Goal: Information Seeking & Learning: Check status

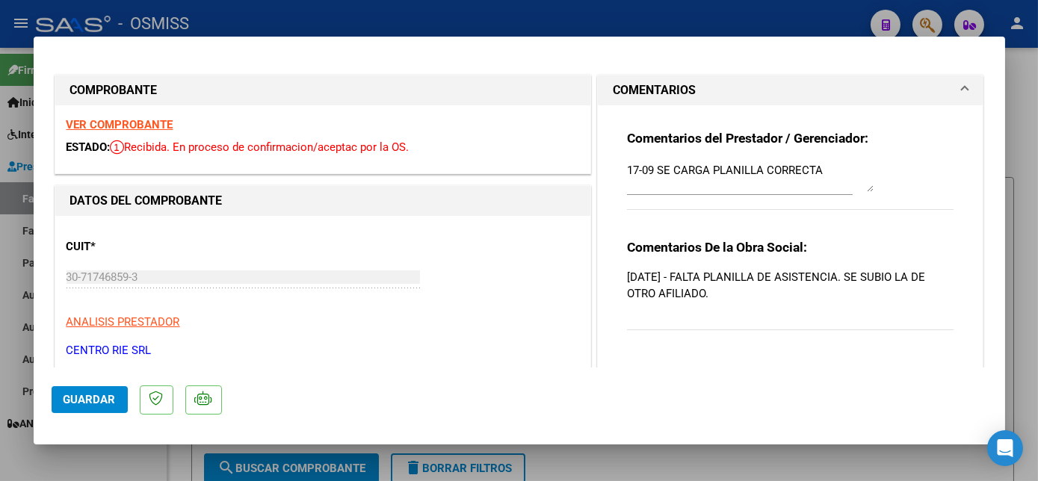
scroll to position [108, 0]
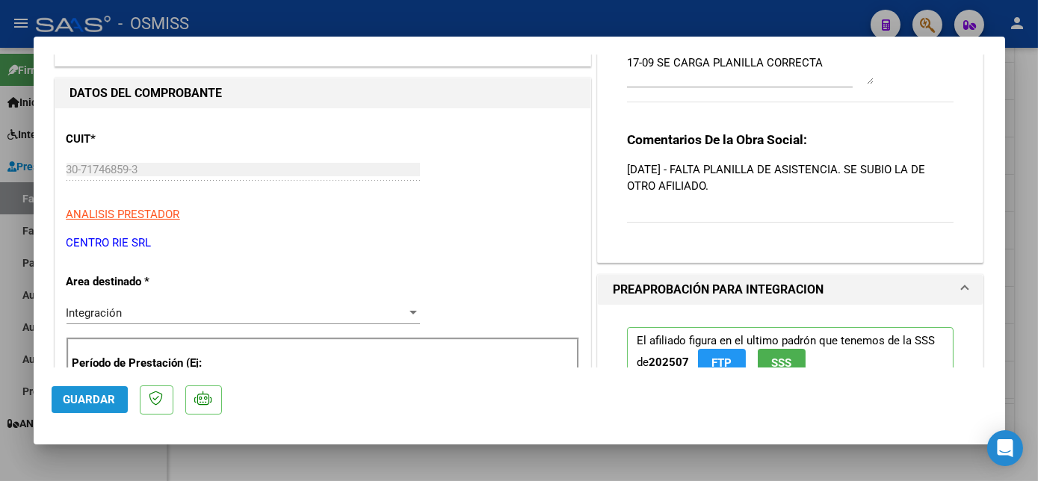
click at [84, 401] on span "Guardar" at bounding box center [90, 399] width 52 height 13
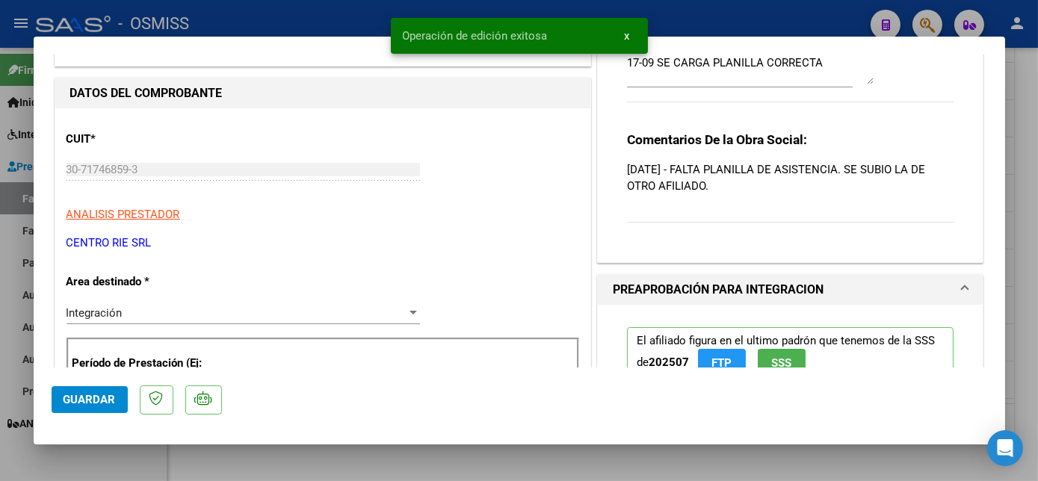
click at [113, 457] on div at bounding box center [519, 240] width 1038 height 481
type input "$ 0,00"
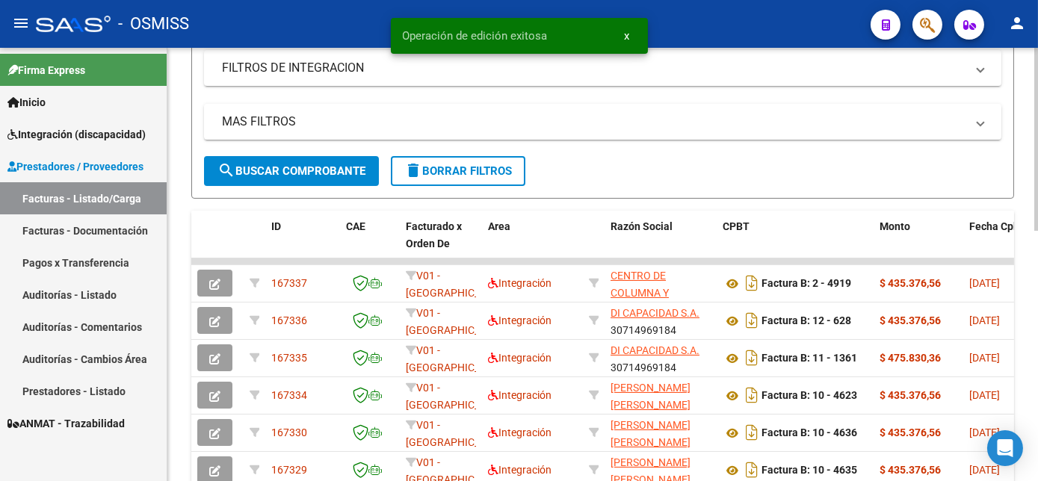
scroll to position [0, 0]
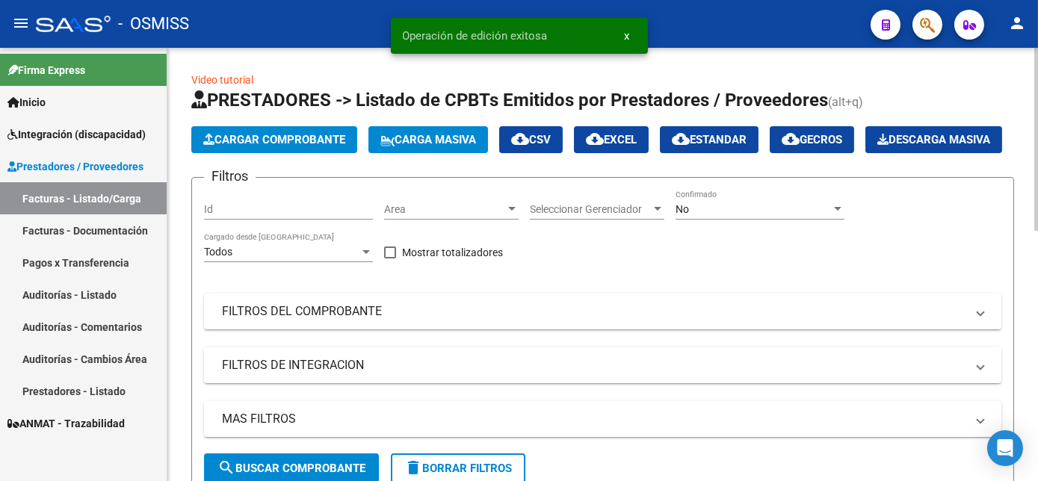
click at [745, 220] on div "No Confirmado" at bounding box center [759, 205] width 169 height 30
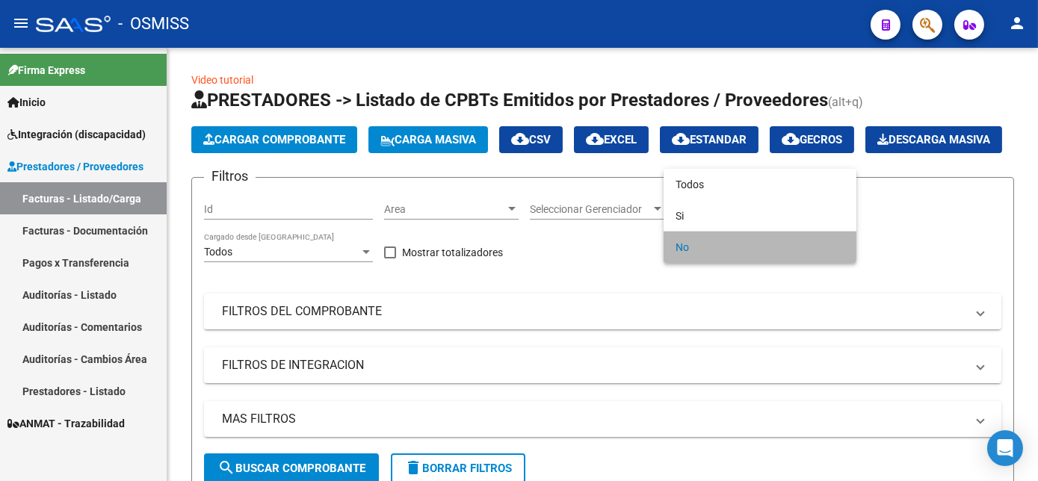
click at [715, 244] on span "No" at bounding box center [759, 247] width 169 height 31
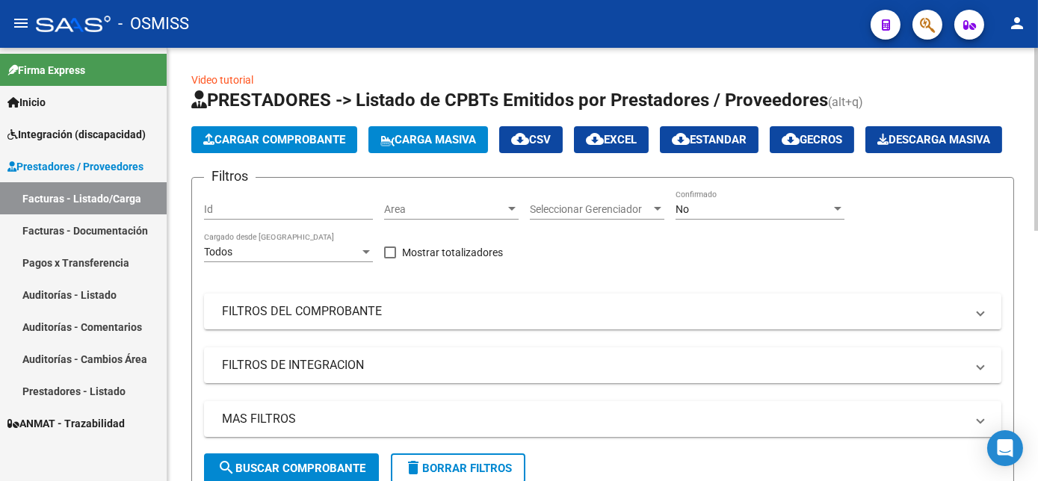
drag, startPoint x: 1033, startPoint y: 117, endPoint x: 1037, endPoint y: 192, distance: 75.5
drag, startPoint x: 1037, startPoint y: 192, endPoint x: 960, endPoint y: 189, distance: 77.0
click at [960, 153] on div "Cargar Comprobante Carga Masiva cloud_download CSV cloud_download EXCEL cloud_d…" at bounding box center [596, 139] width 811 height 27
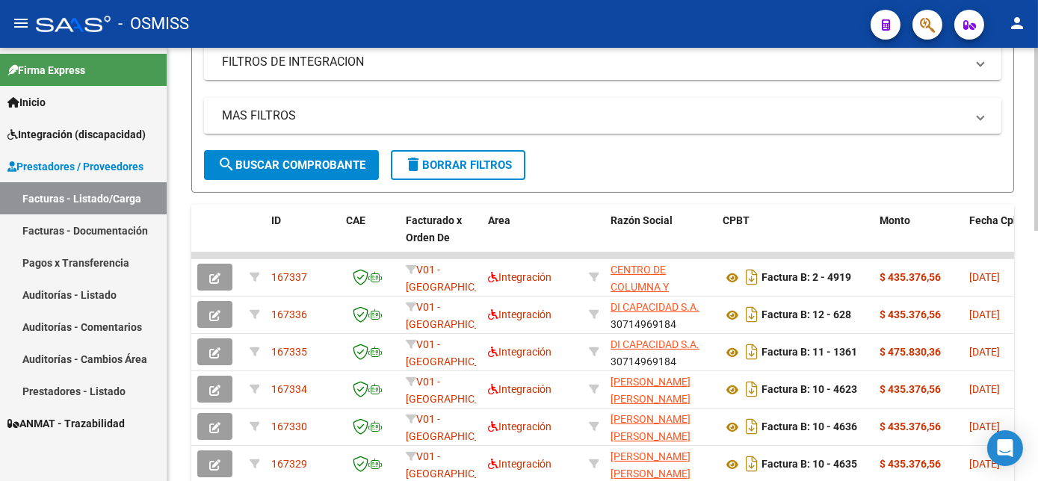
click at [1026, 319] on div "Video tutorial PRESTADORES -> Listado de CPBTs Emitidos por Prestadores / Prove…" at bounding box center [604, 233] width 874 height 979
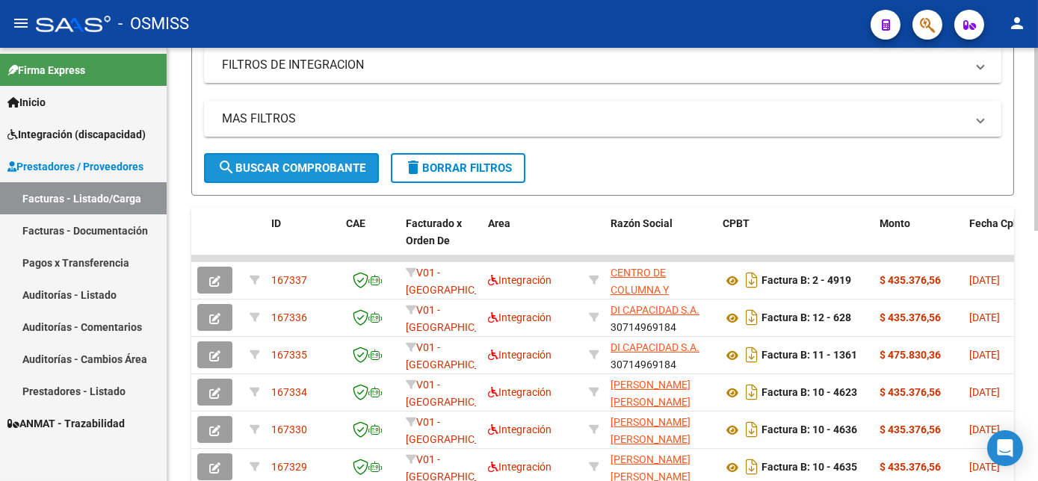
click at [290, 175] on span "search Buscar Comprobante" at bounding box center [291, 167] width 148 height 13
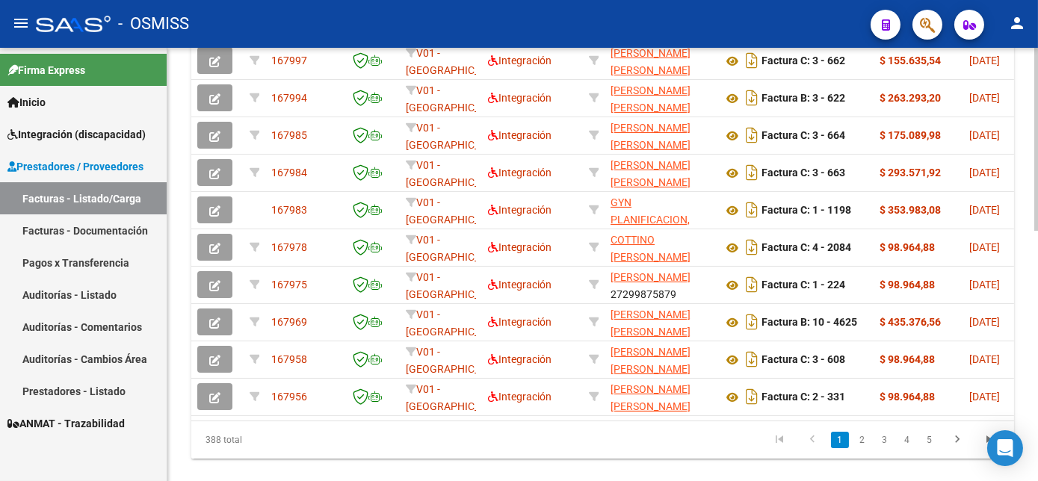
scroll to position [521, 0]
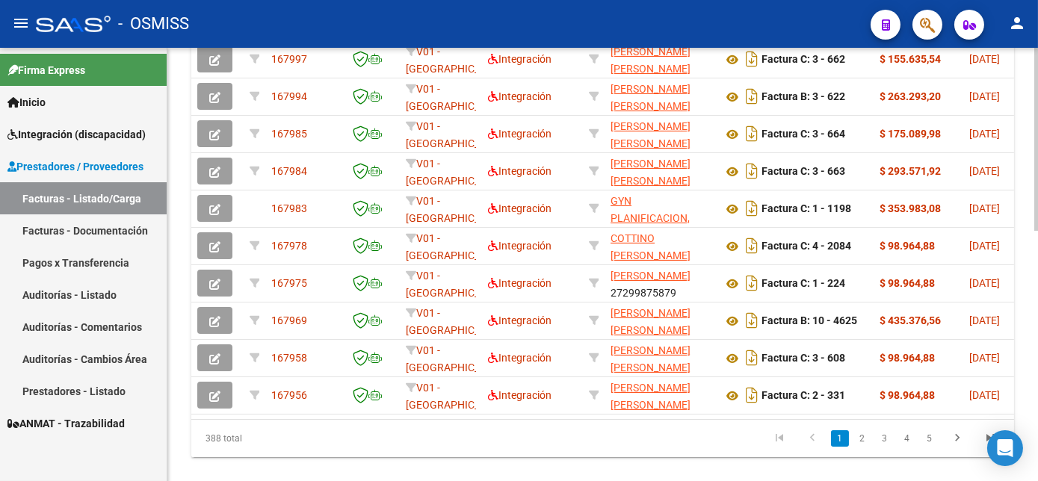
click at [1037, 332] on html "menu - OSMISS person Firma Express Inicio Instructivos Contacto OS Integración …" at bounding box center [519, 240] width 1038 height 481
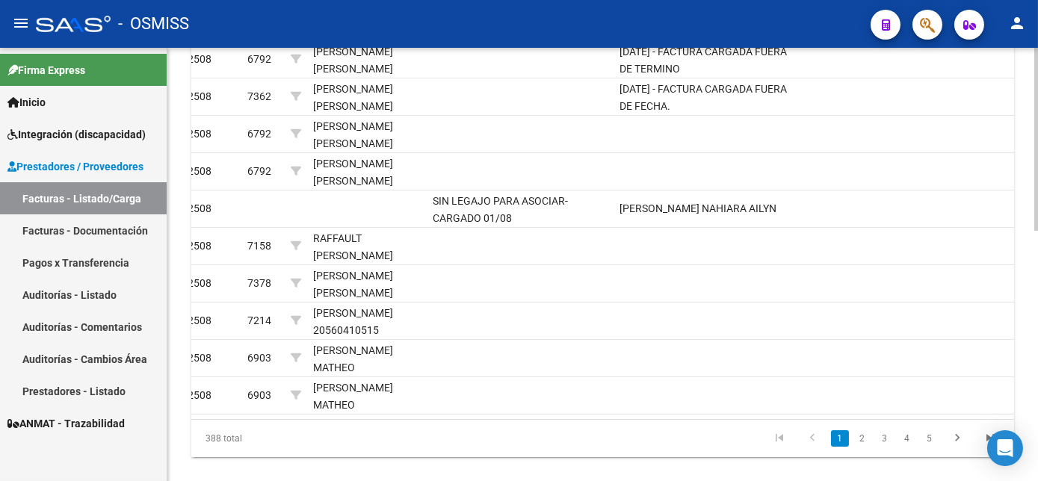
scroll to position [593, 0]
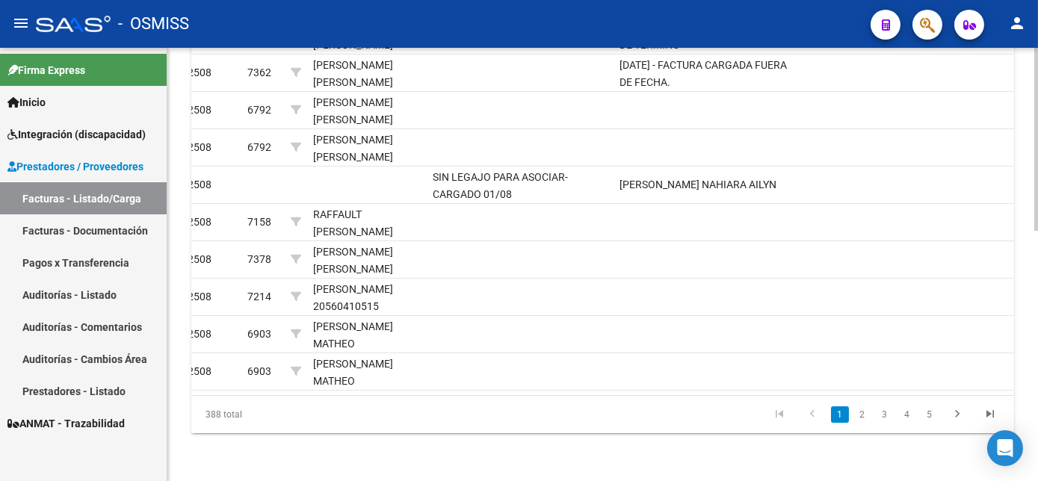
click at [861, 414] on link "2" at bounding box center [862, 414] width 18 height 16
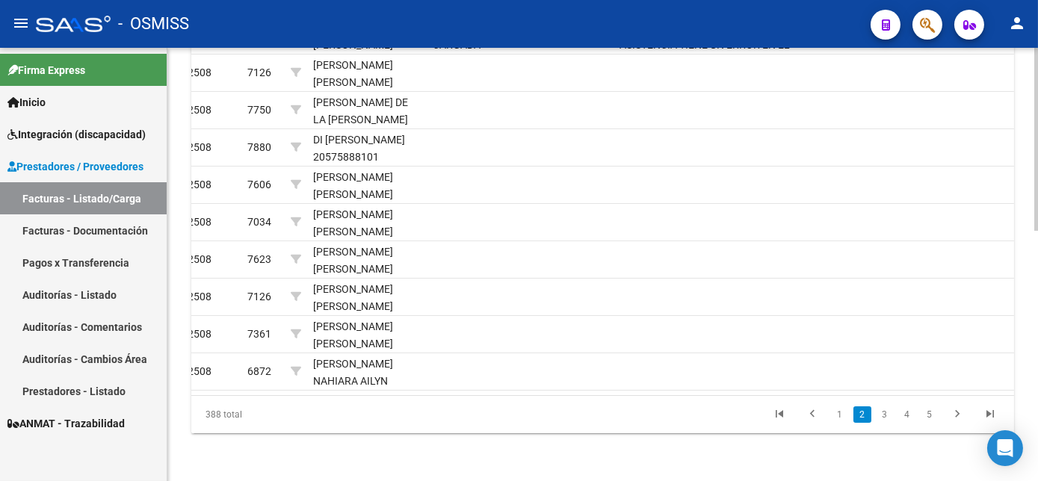
scroll to position [559, 0]
click at [880, 423] on link "3" at bounding box center [885, 414] width 18 height 16
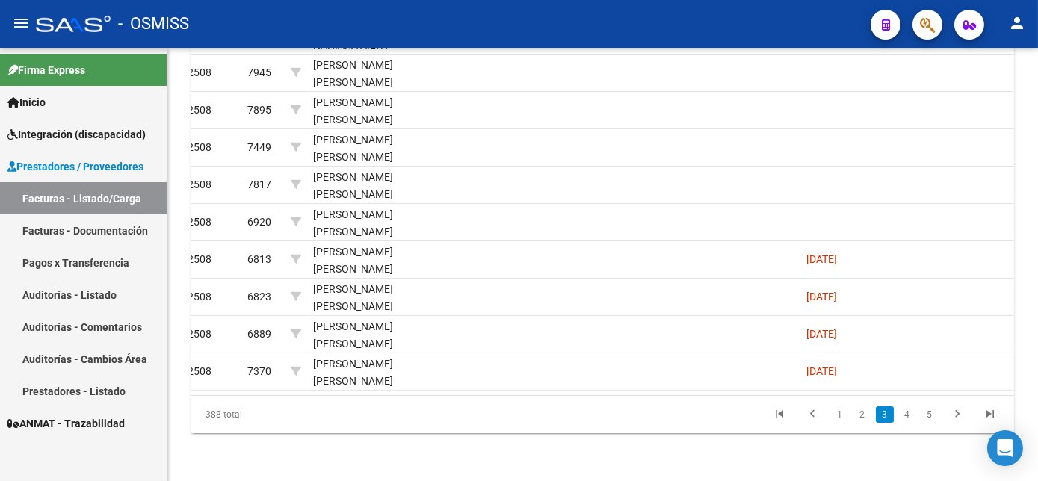
click at [880, 423] on link "3" at bounding box center [885, 414] width 18 height 16
click at [908, 423] on link "4" at bounding box center [907, 414] width 18 height 16
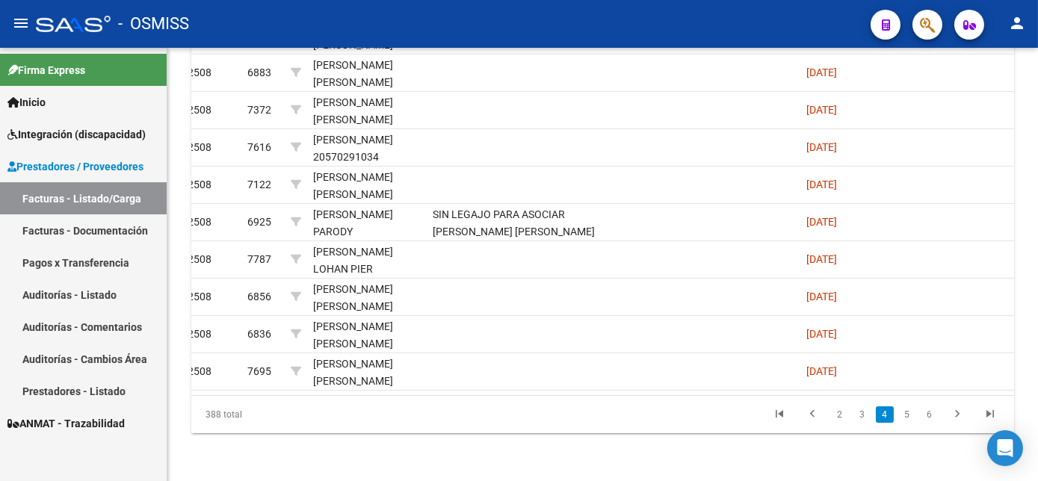
click at [908, 423] on link "5" at bounding box center [907, 414] width 18 height 16
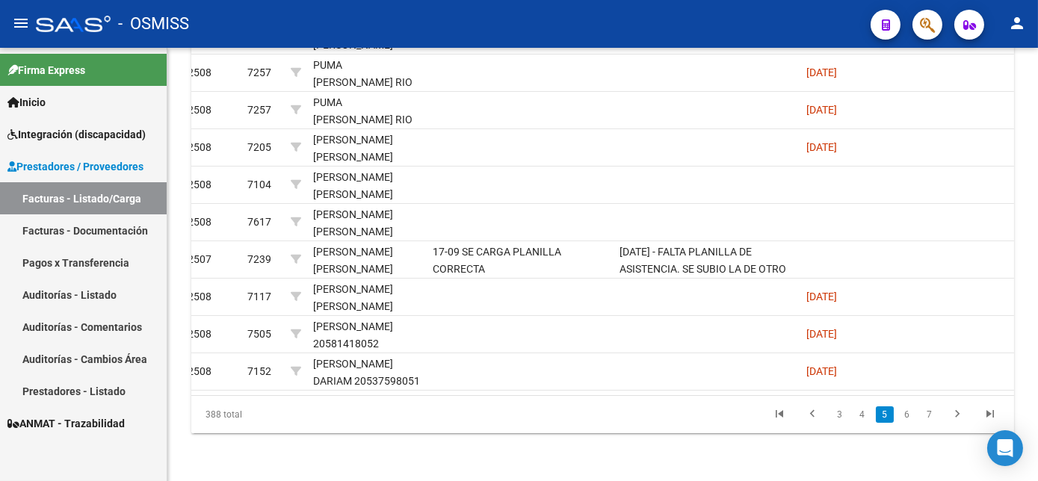
click at [908, 423] on link "6" at bounding box center [907, 414] width 18 height 16
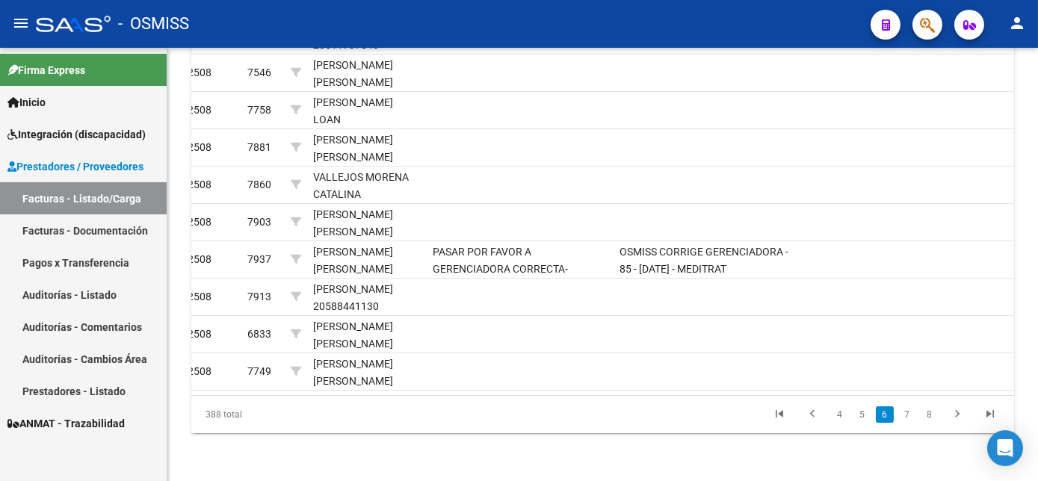
click at [908, 423] on link "7" at bounding box center [907, 414] width 18 height 16
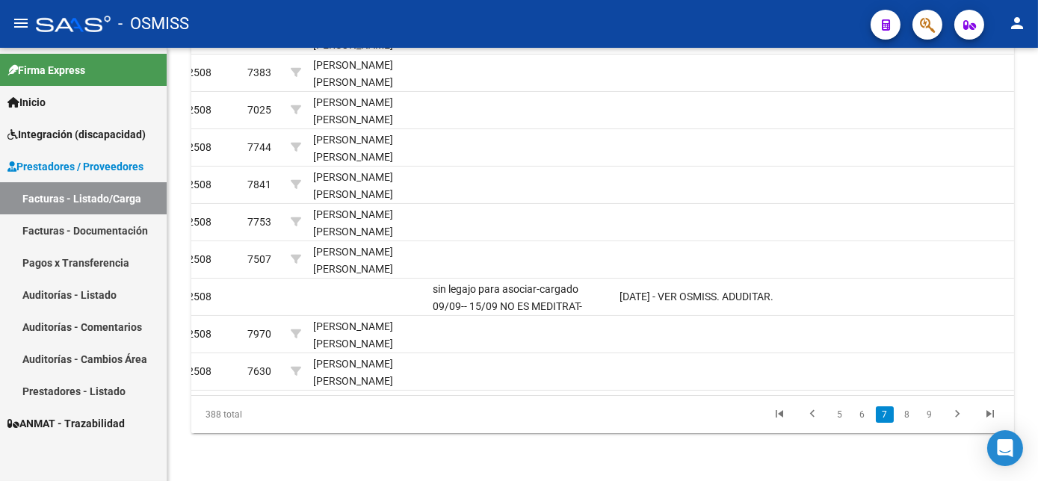
click at [908, 423] on link "8" at bounding box center [907, 414] width 18 height 16
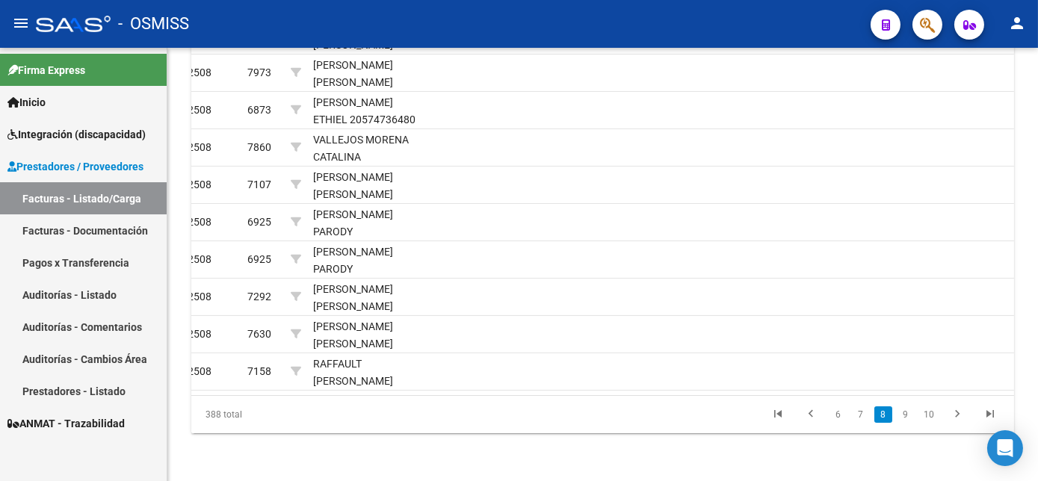
click at [908, 423] on link "9" at bounding box center [906, 414] width 18 height 16
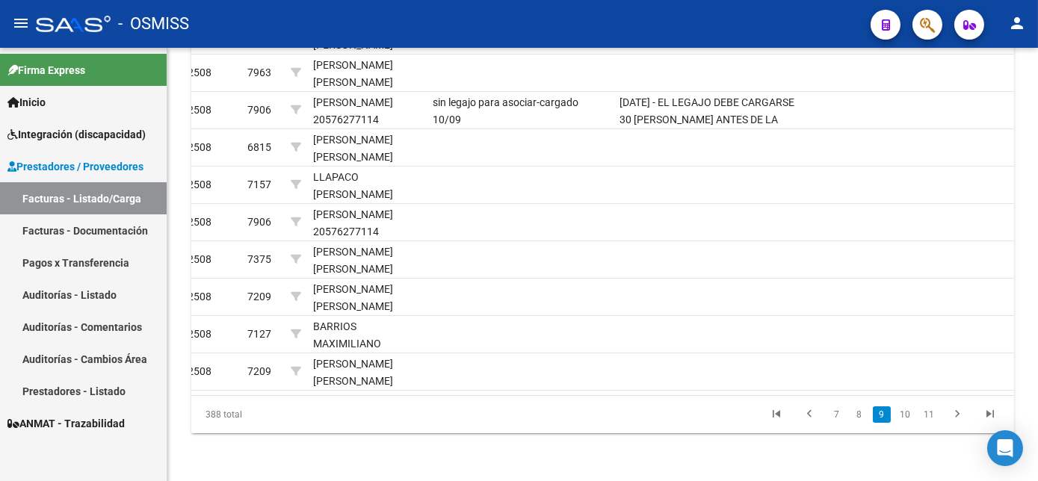
click at [908, 423] on link "10" at bounding box center [904, 414] width 19 height 16
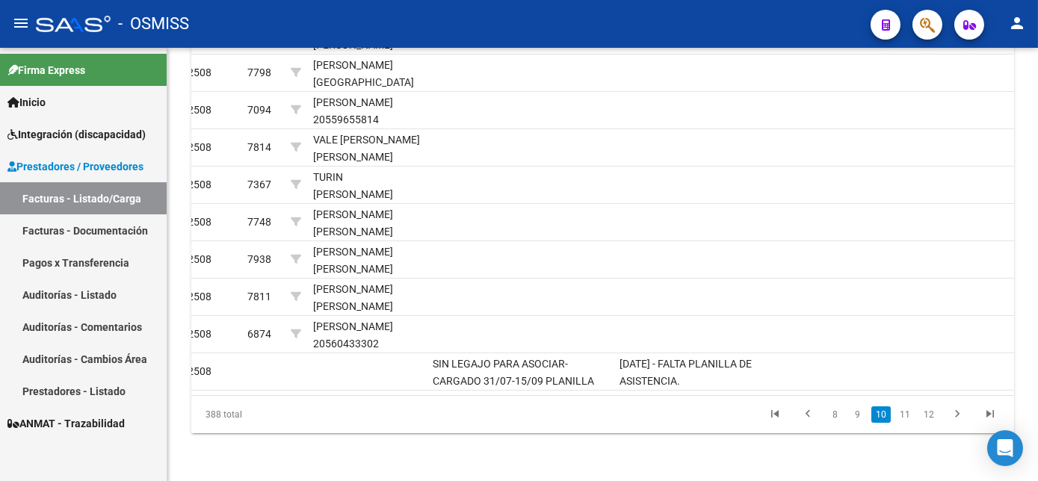
click at [908, 423] on link "11" at bounding box center [904, 414] width 19 height 16
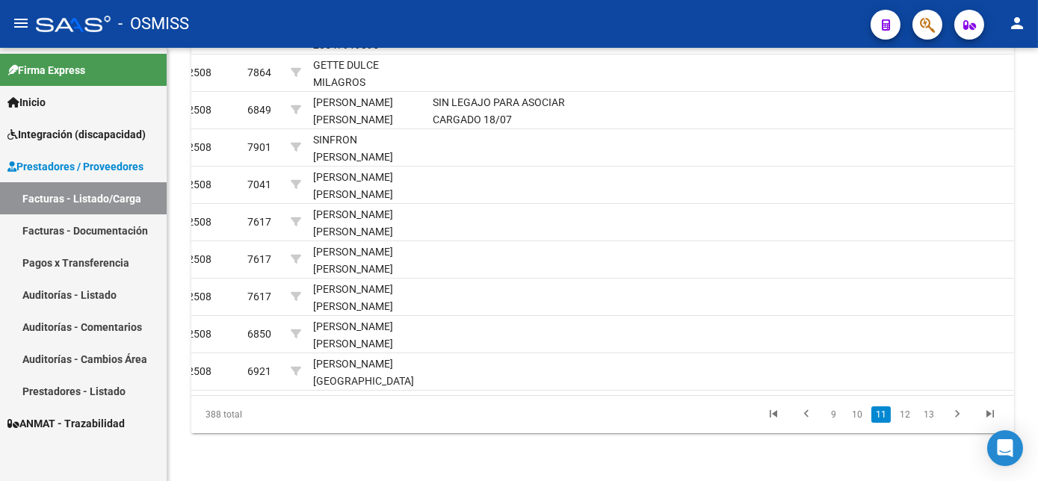
click at [908, 423] on link "12" at bounding box center [904, 414] width 19 height 16
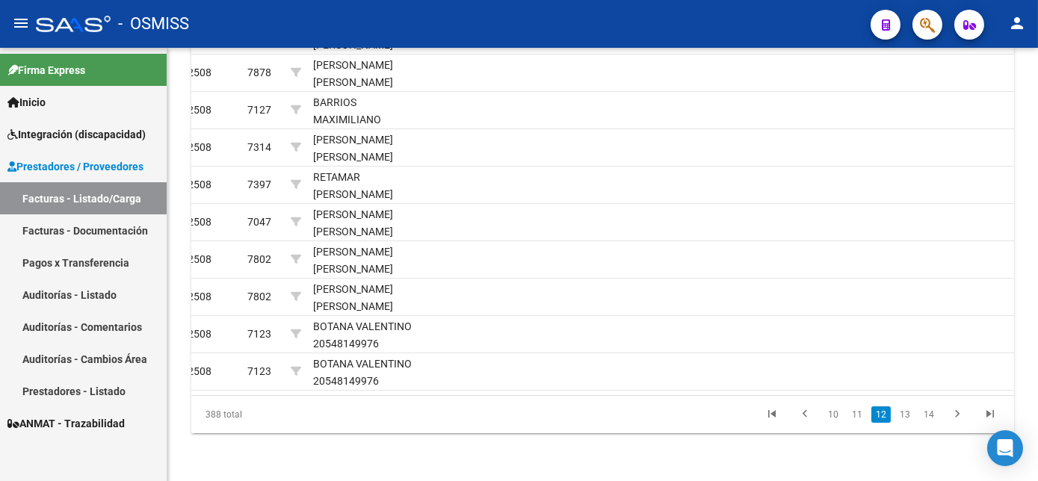
click at [908, 423] on link "13" at bounding box center [904, 414] width 19 height 16
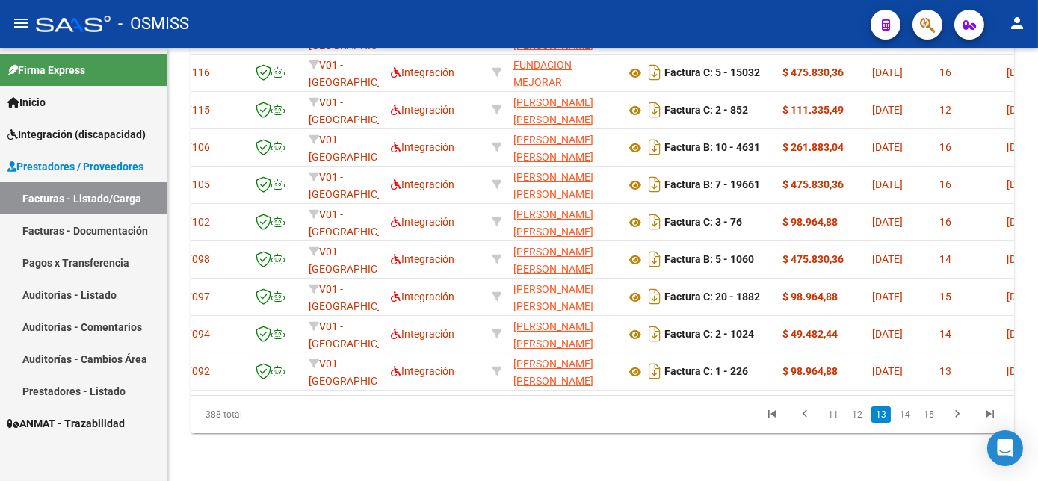
scroll to position [0, 0]
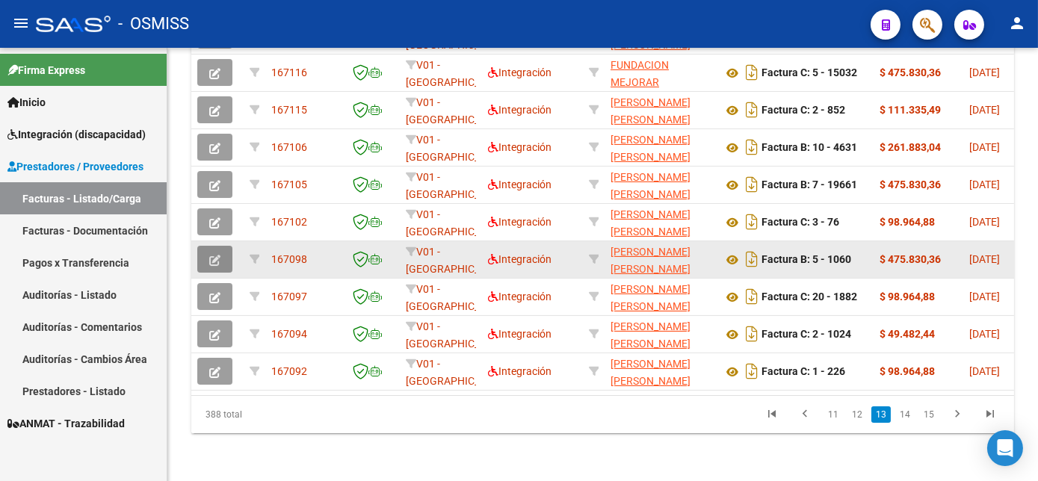
click at [213, 266] on icon "button" at bounding box center [214, 260] width 11 height 11
click at [223, 273] on button "button" at bounding box center [214, 259] width 35 height 27
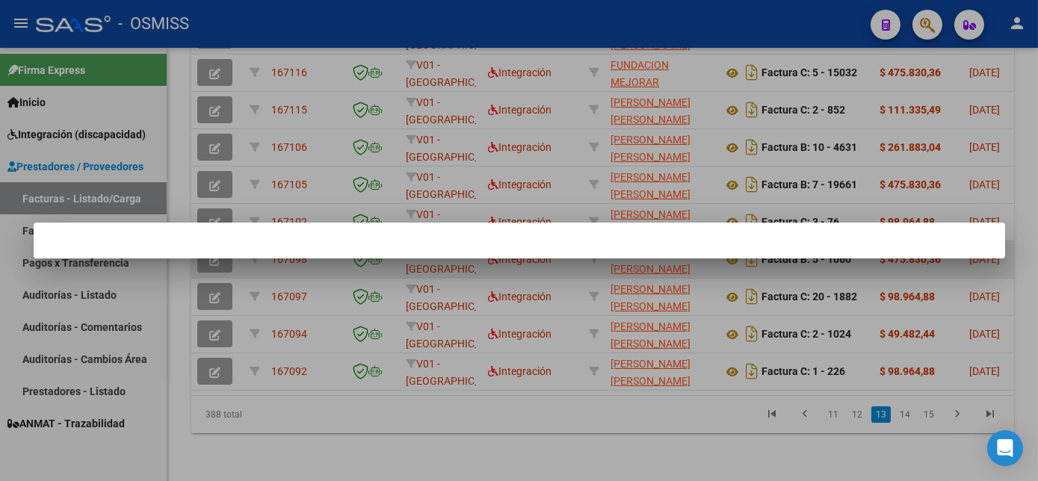
click at [223, 279] on div at bounding box center [519, 240] width 1038 height 481
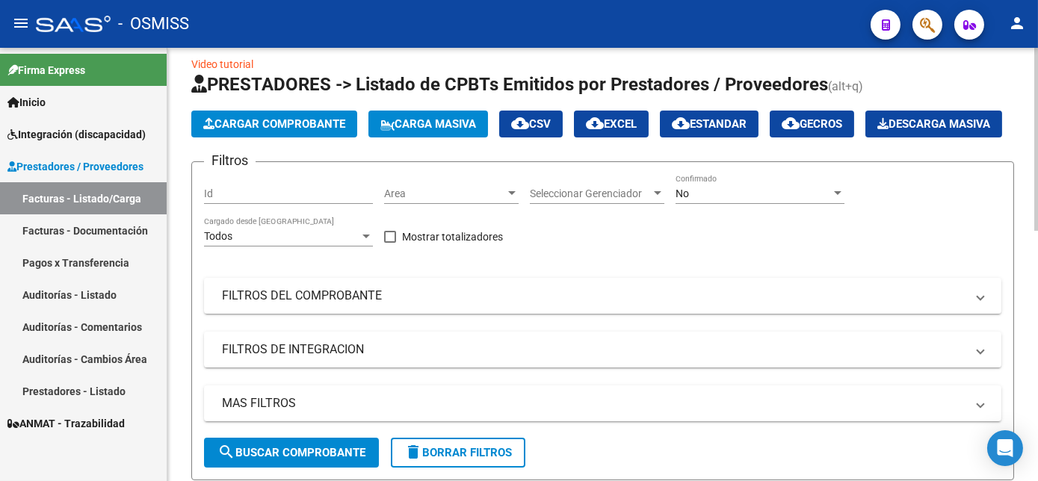
scroll to position [0, 0]
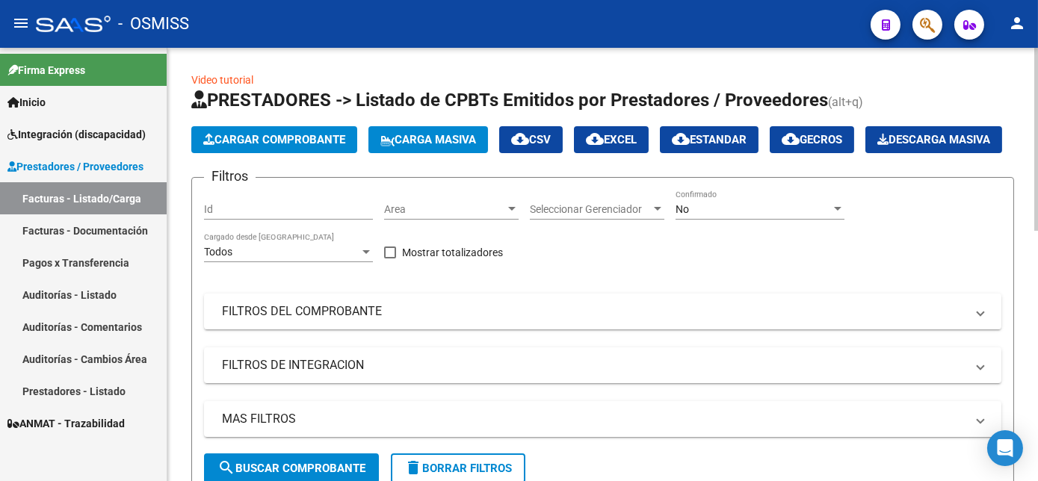
click at [1037, 109] on html "menu - OSMISS person Firma Express Inicio Instructivos Contacto OS Integración …" at bounding box center [519, 240] width 1038 height 481
click at [524, 329] on mat-expansion-panel-header "FILTROS DEL COMPROBANTE" at bounding box center [602, 312] width 797 height 36
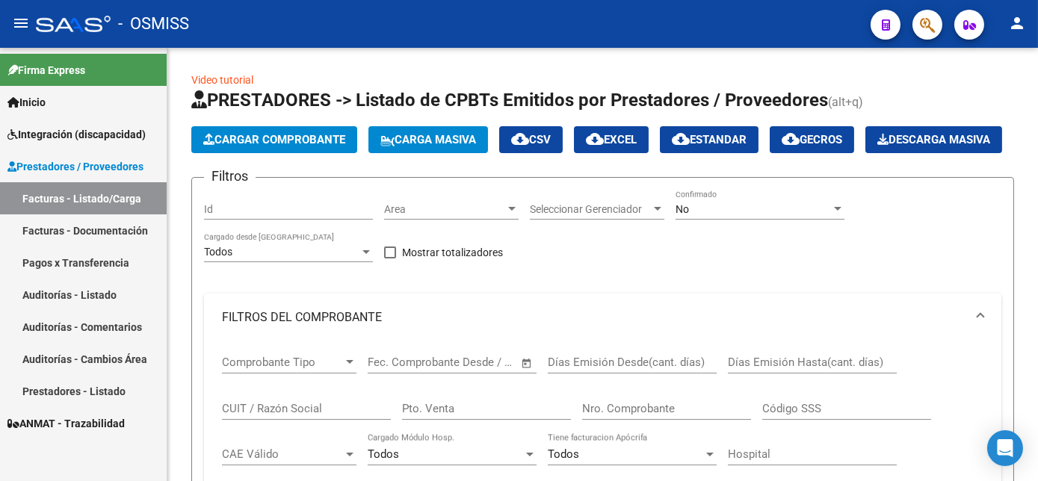
click at [309, 415] on input "CUIT / Razón Social" at bounding box center [306, 408] width 169 height 13
paste input "27368281501"
type input "27368281501"
click at [835, 220] on div "No Confirmado" at bounding box center [759, 205] width 169 height 30
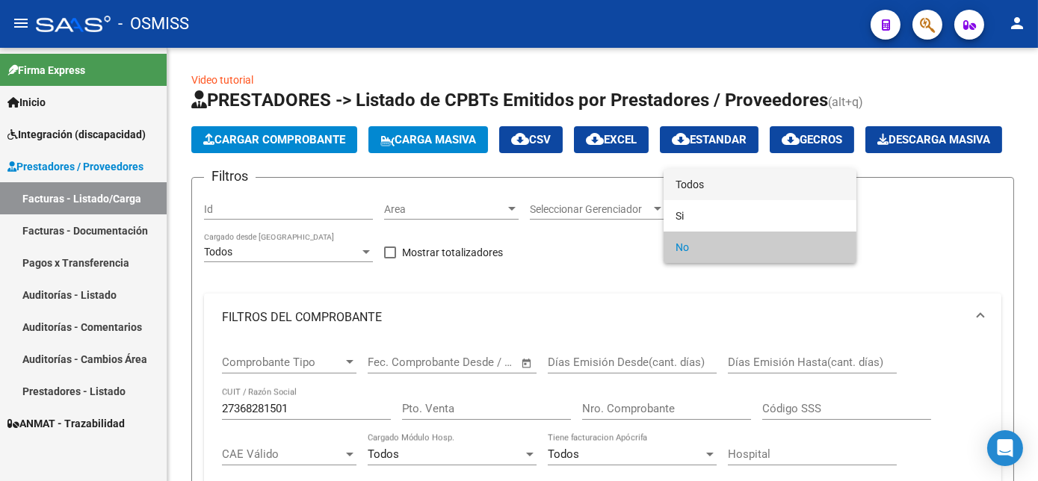
click at [735, 181] on span "Todos" at bounding box center [759, 184] width 169 height 31
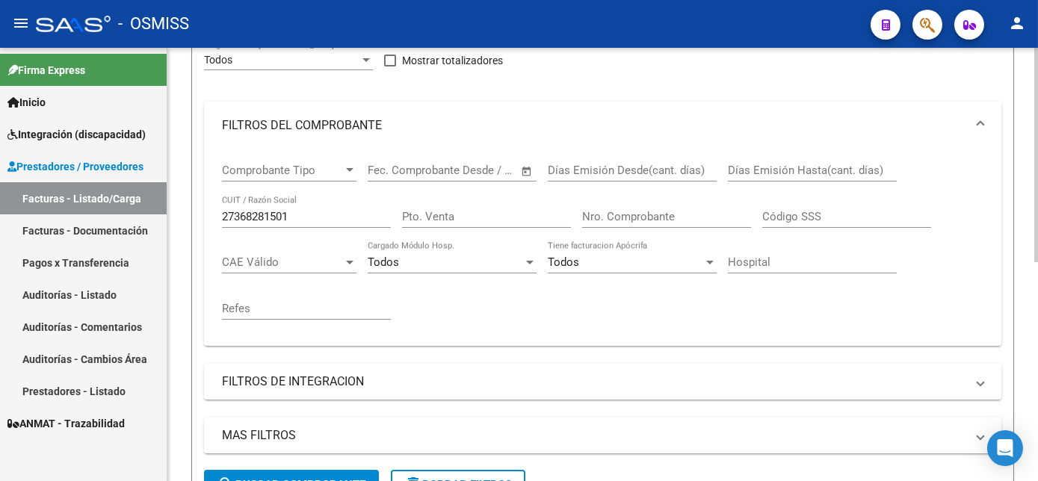
scroll to position [444, 0]
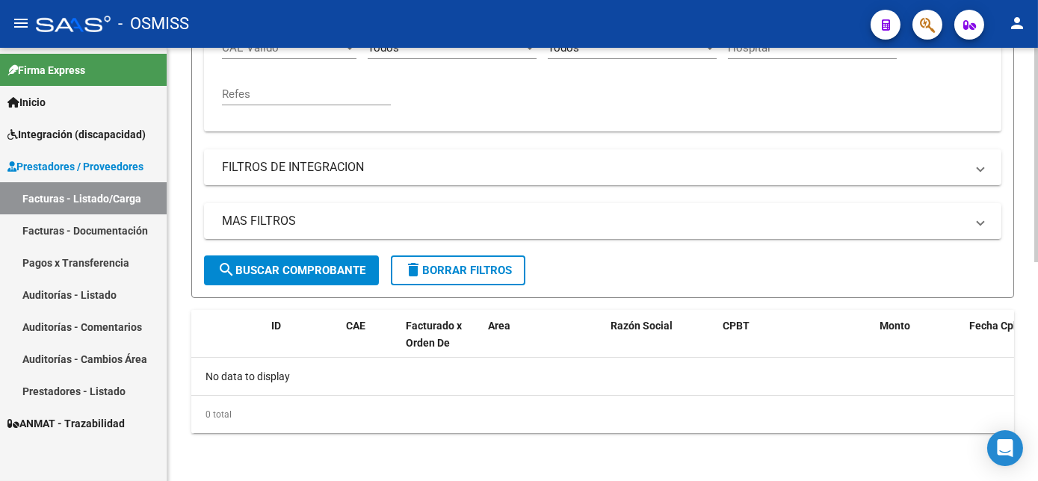
click at [1037, 406] on html "menu - OSMISS person Firma Express Inicio Instructivos Contacto OS Integración …" at bounding box center [519, 240] width 1038 height 481
click at [323, 273] on span "search Buscar Comprobante" at bounding box center [291, 270] width 148 height 13
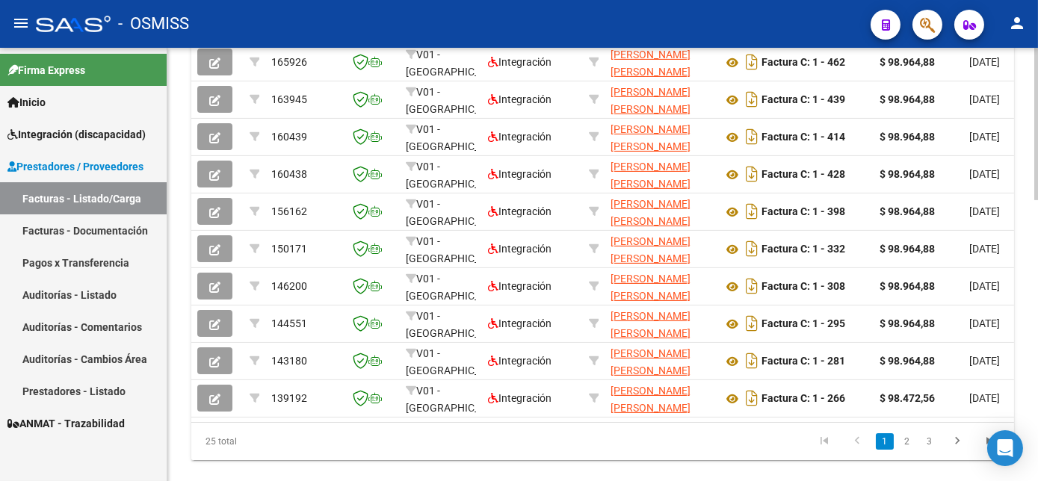
scroll to position [723, 0]
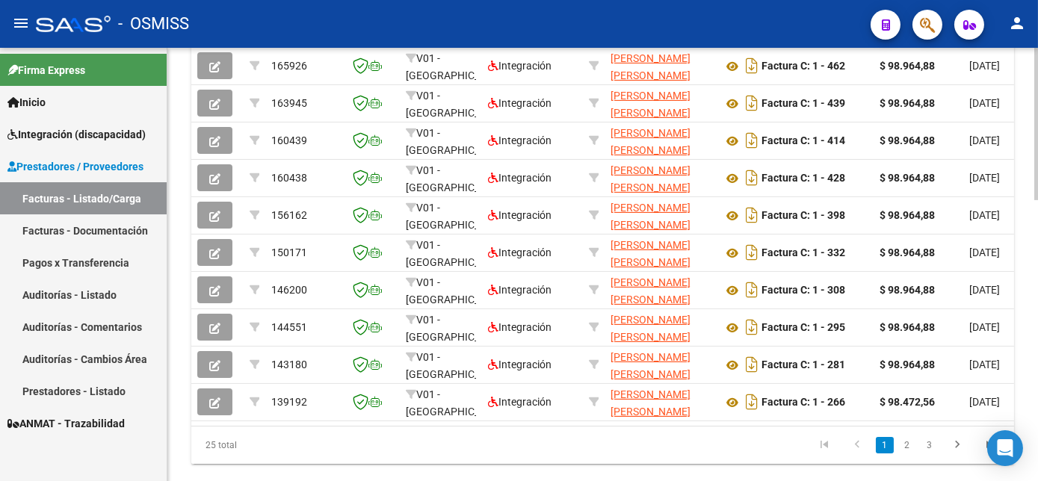
click at [1037, 326] on html "menu - OSMISS person Firma Express Inicio Instructivos Contacto OS Integración …" at bounding box center [519, 240] width 1038 height 481
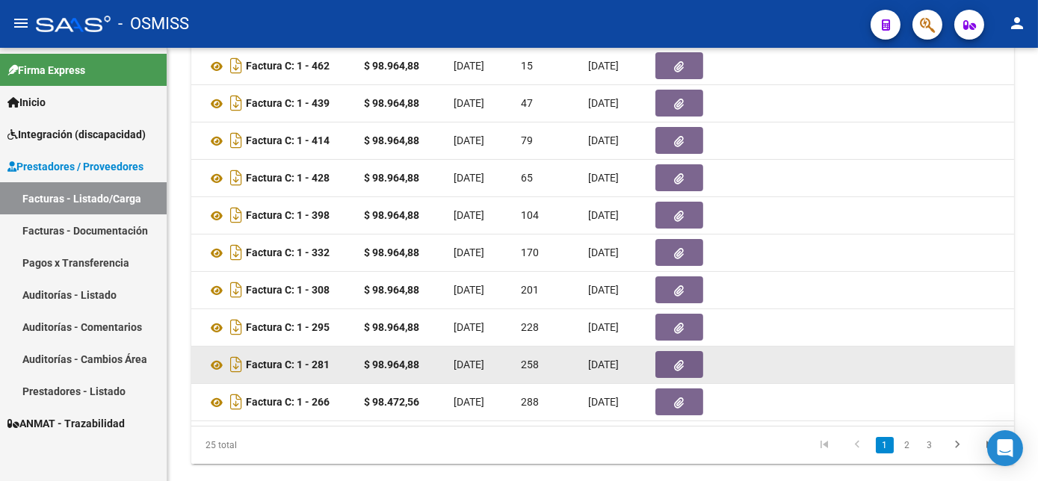
scroll to position [0, 595]
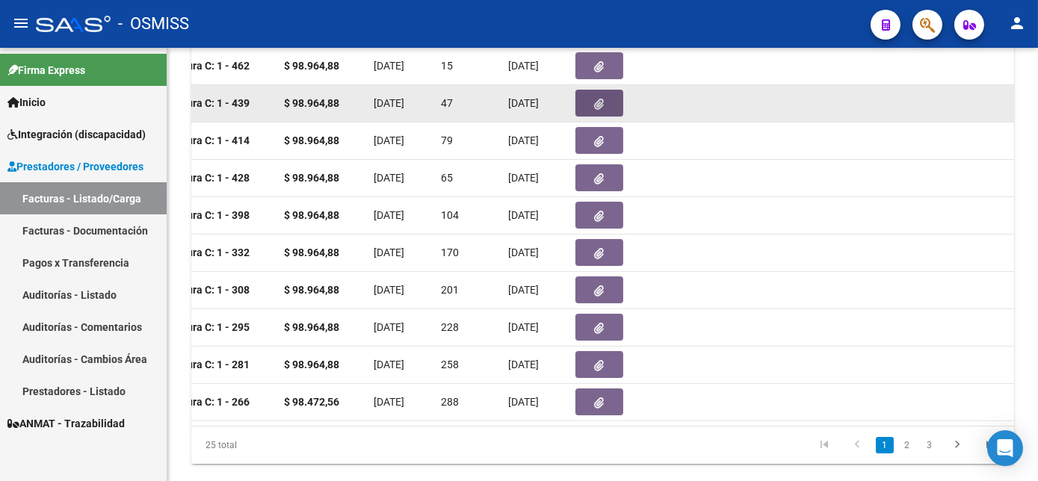
click at [604, 110] on icon "button" at bounding box center [600, 104] width 10 height 11
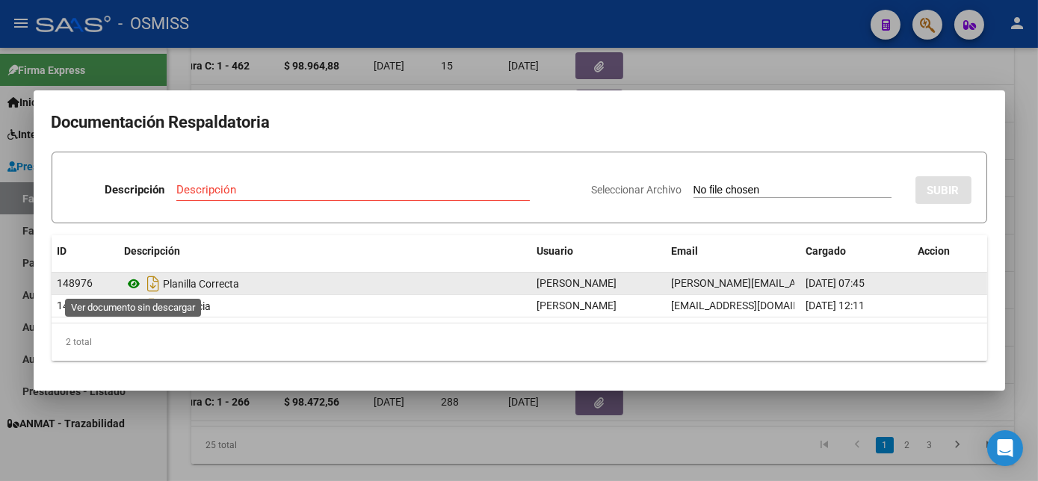
click at [133, 282] on icon at bounding box center [134, 284] width 19 height 18
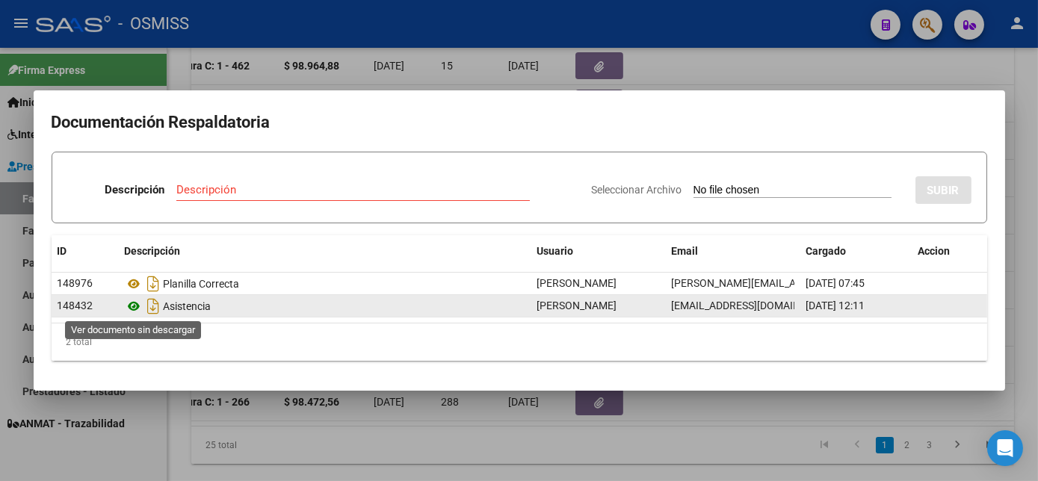
click at [131, 303] on icon at bounding box center [134, 306] width 19 height 18
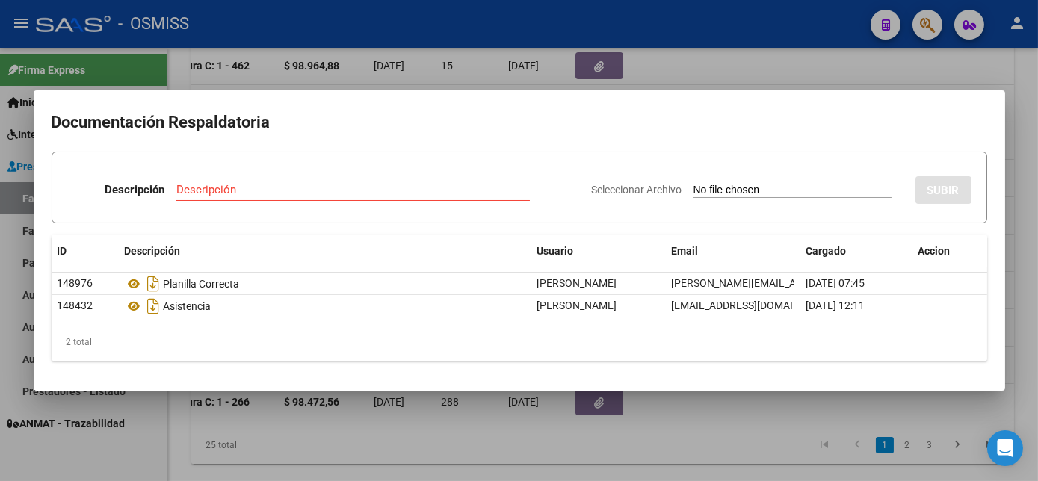
click at [163, 417] on div at bounding box center [519, 240] width 1038 height 481
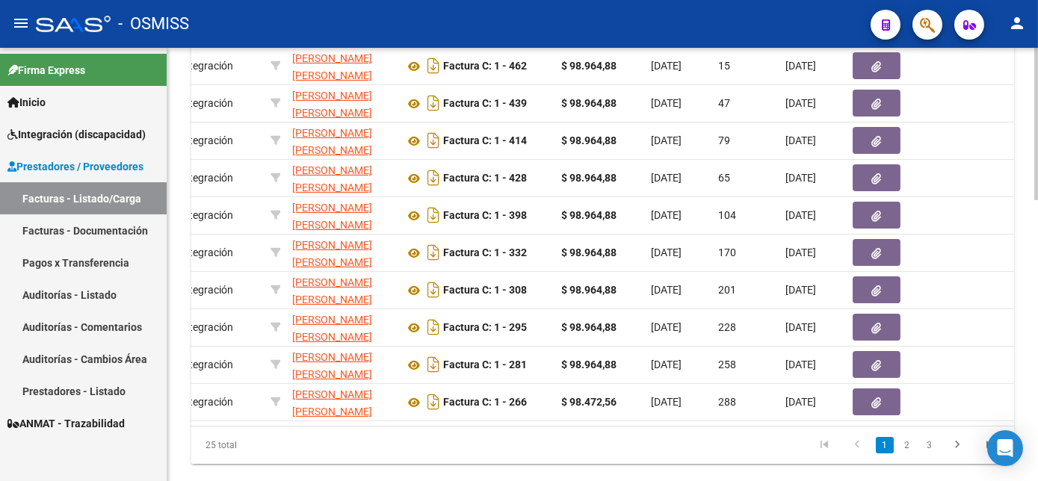
scroll to position [0, 0]
